Goal: Task Accomplishment & Management: Manage account settings

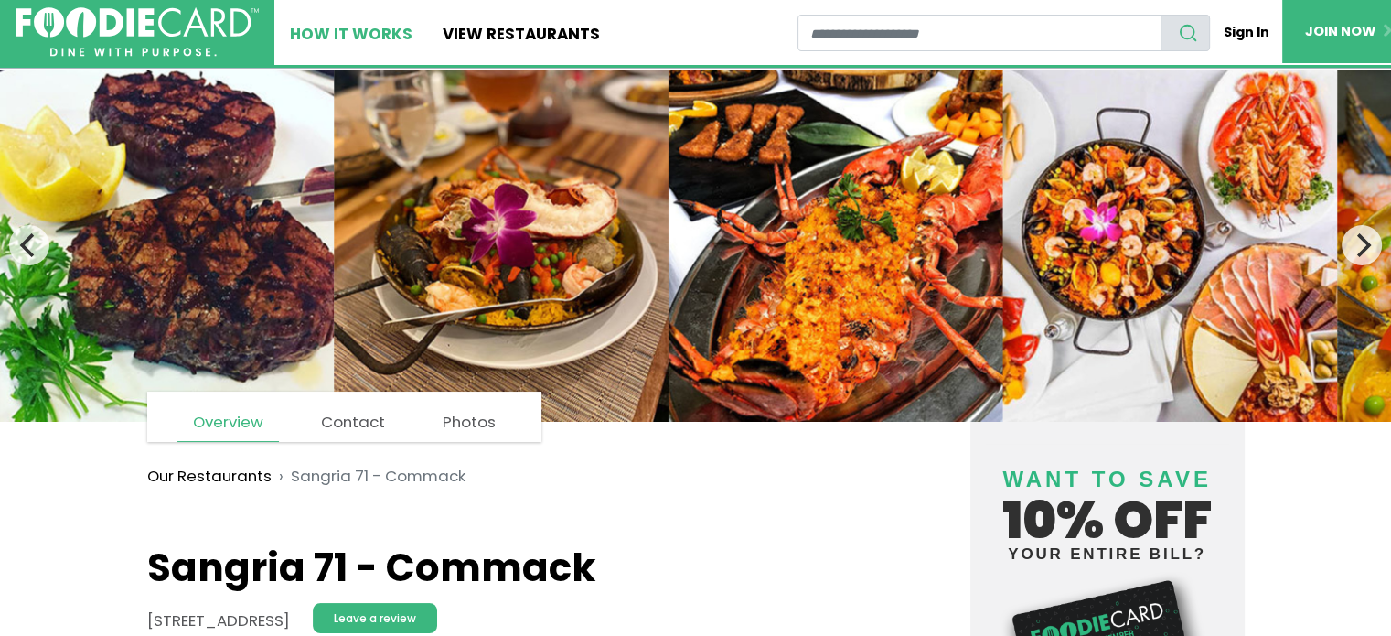
click at [379, 34] on link "How It Works" at bounding box center [351, 32] width 154 height 65
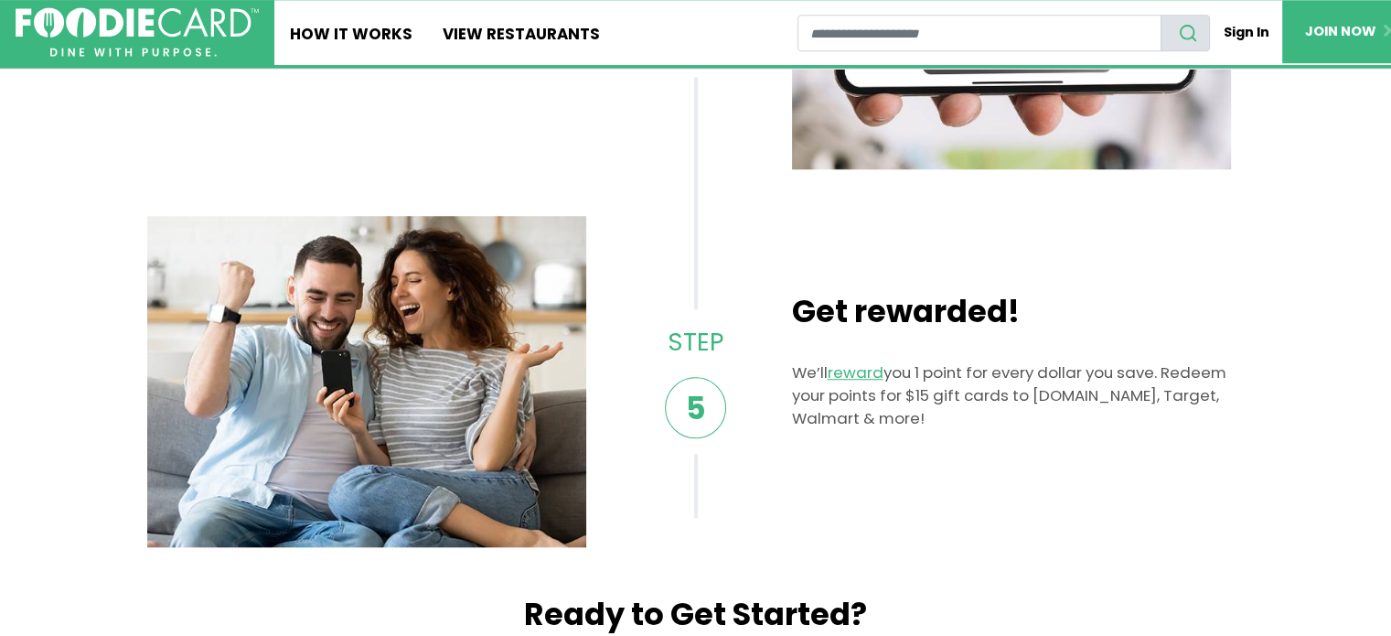
scroll to position [1483, 0]
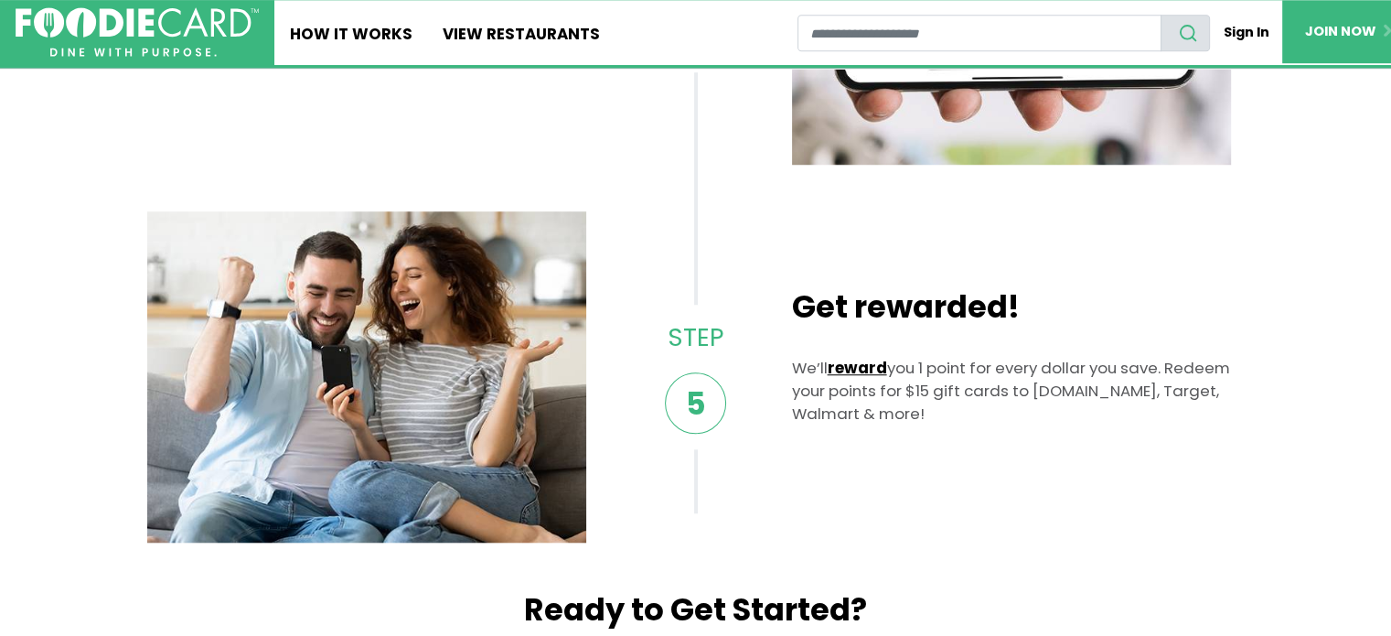
click at [861, 369] on link "reward" at bounding box center [857, 368] width 59 height 22
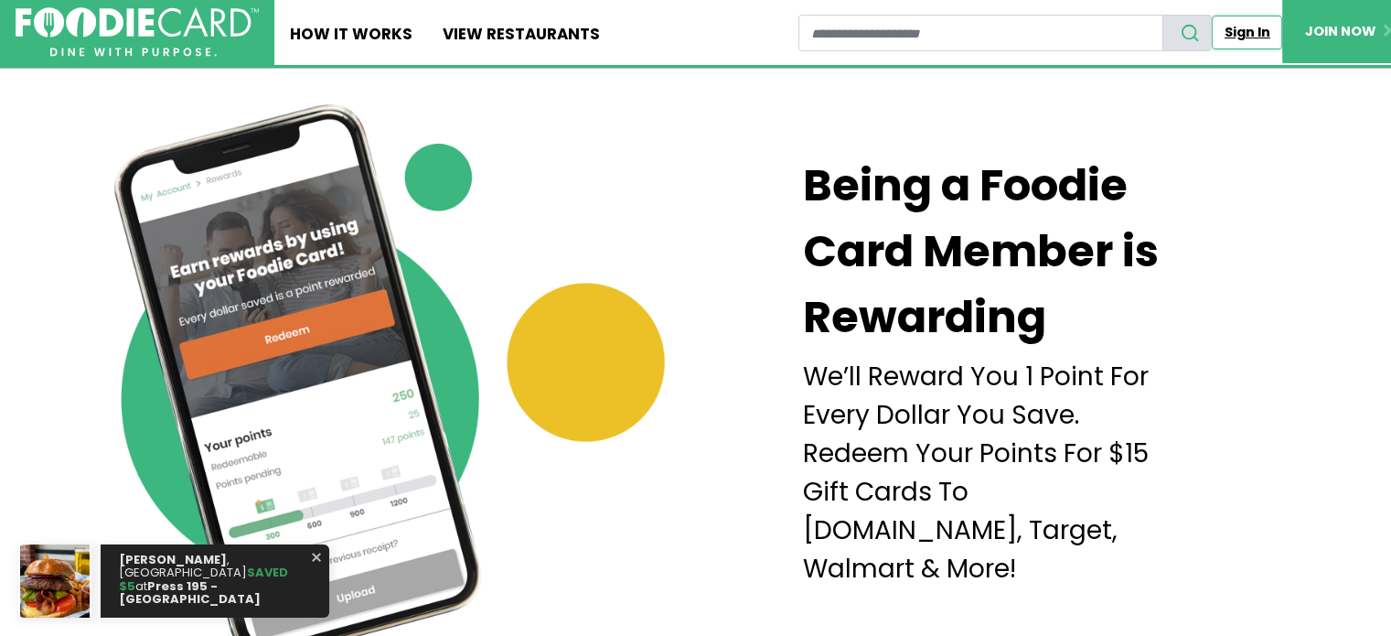
click at [1247, 38] on link "Sign In" at bounding box center [1247, 33] width 70 height 34
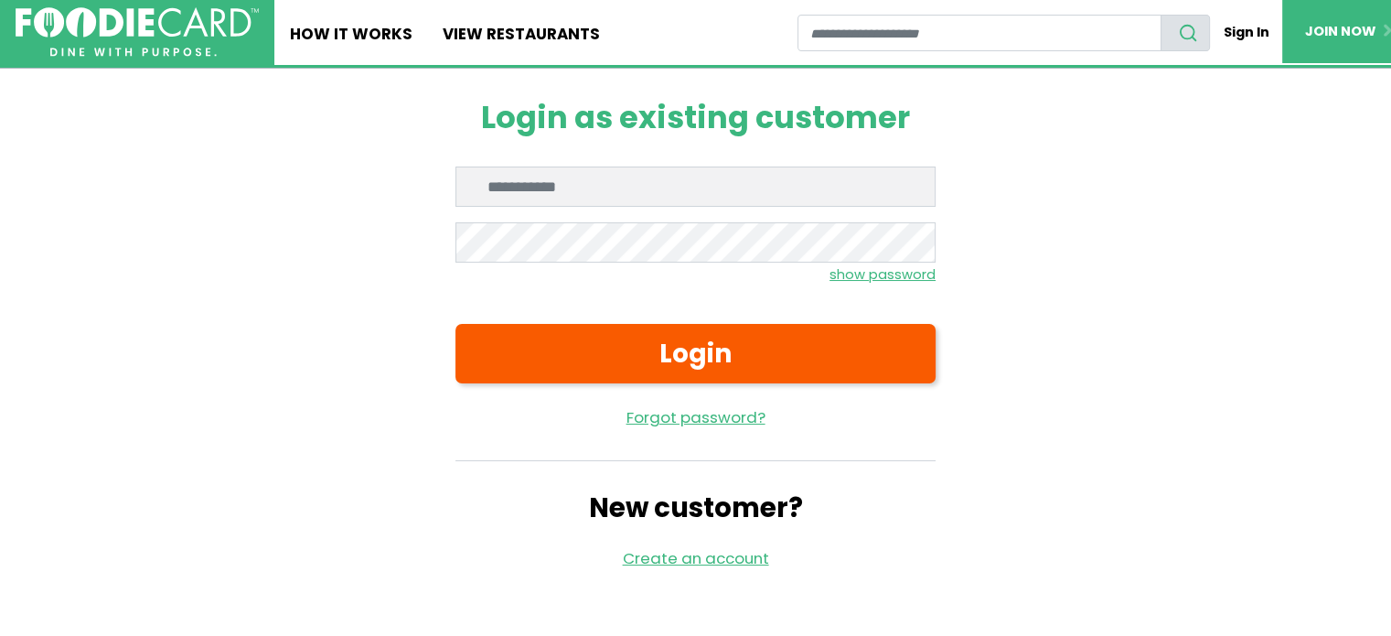
click at [627, 182] on input "Enter email" at bounding box center [695, 186] width 480 height 40
type input "**********"
click at [455, 324] on button "Login" at bounding box center [695, 353] width 480 height 59
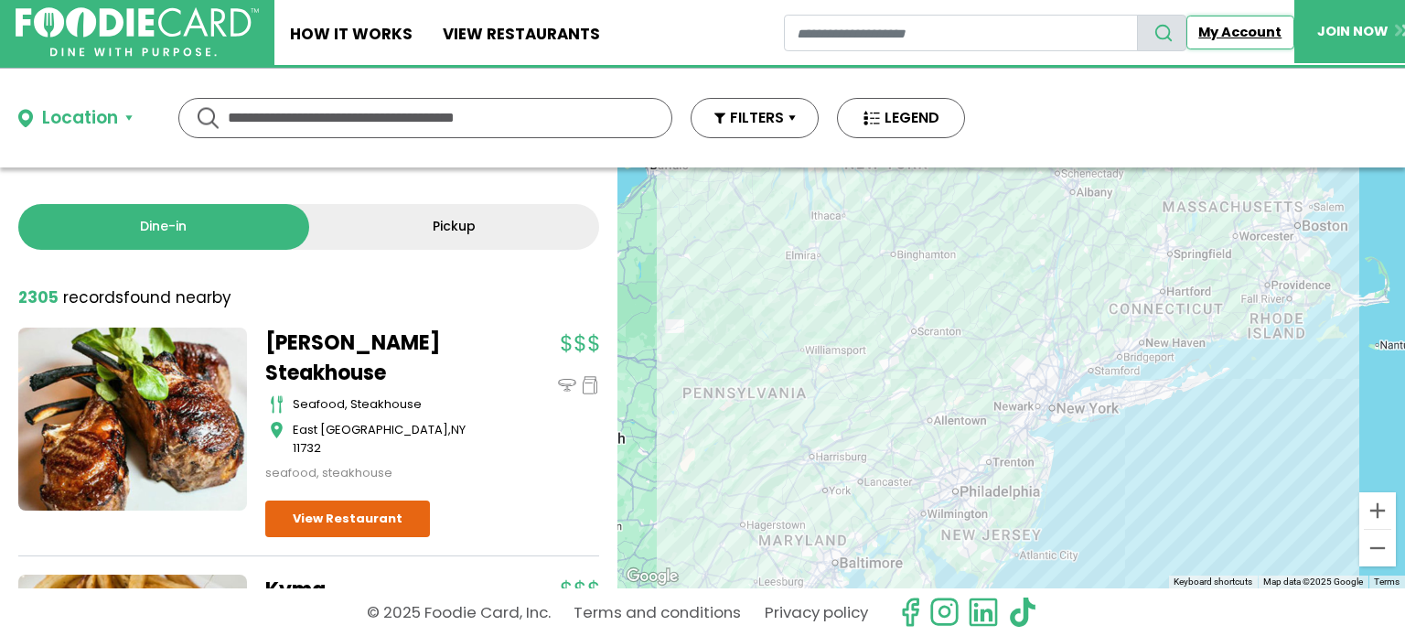
click at [1240, 28] on link "My Account" at bounding box center [1240, 33] width 108 height 34
